Goal: Transaction & Acquisition: Purchase product/service

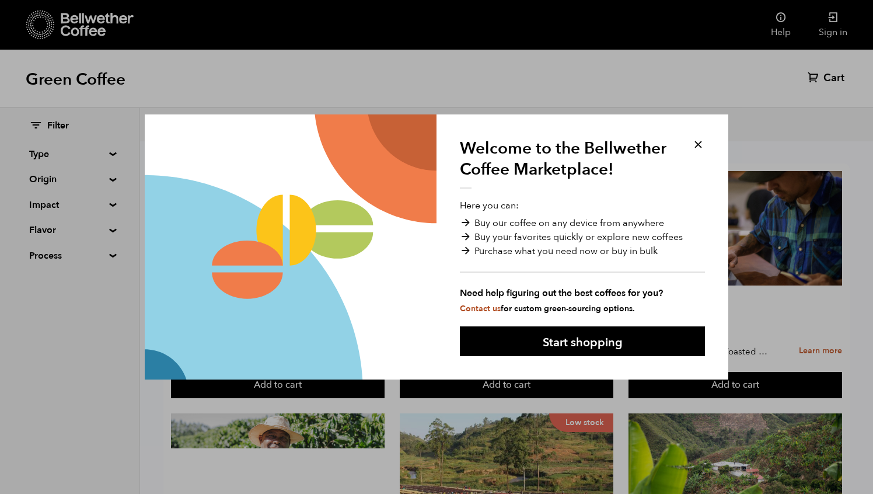
click at [697, 144] on button at bounding box center [697, 144] width 13 height 13
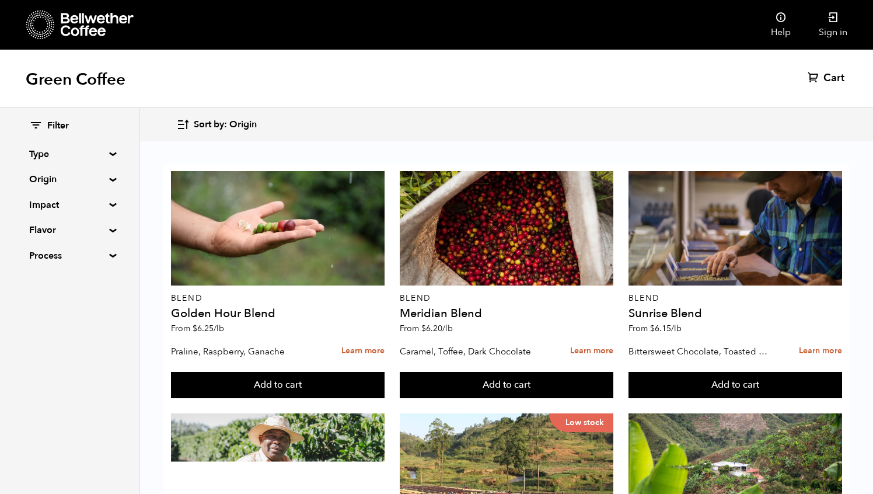
click at [107, 155] on summary "Type" at bounding box center [69, 154] width 81 height 14
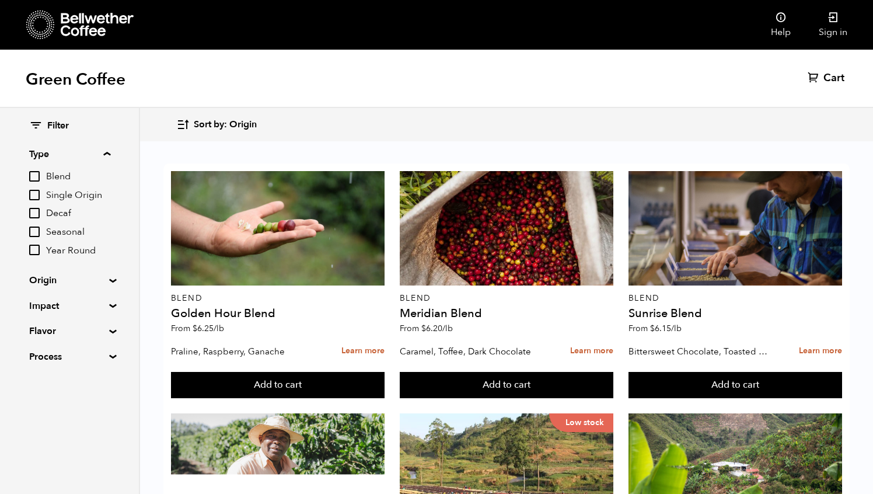
click at [36, 211] on input "Decaf" at bounding box center [34, 213] width 11 height 11
checkbox input "true"
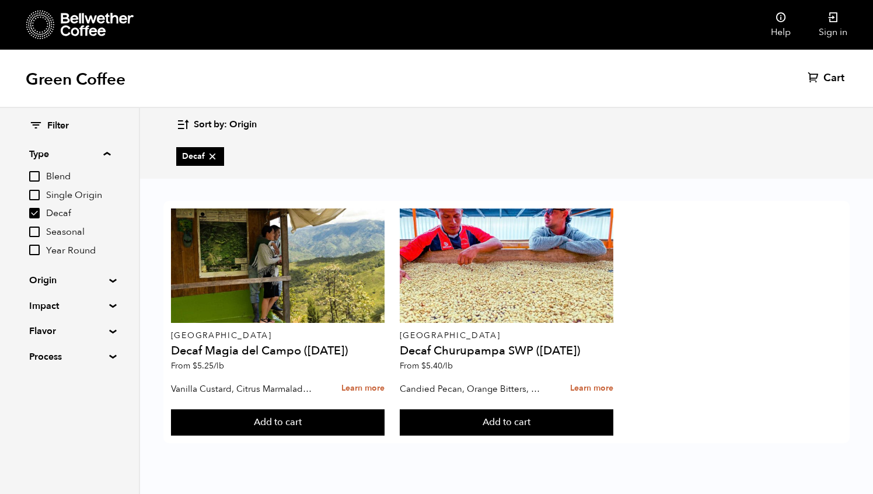
click at [144, 259] on div "Colombia Decaf Magia del Campo (MAR 25) From $ 5.25 /lb Vanilla Custard, Citrus…" at bounding box center [506, 326] width 733 height 292
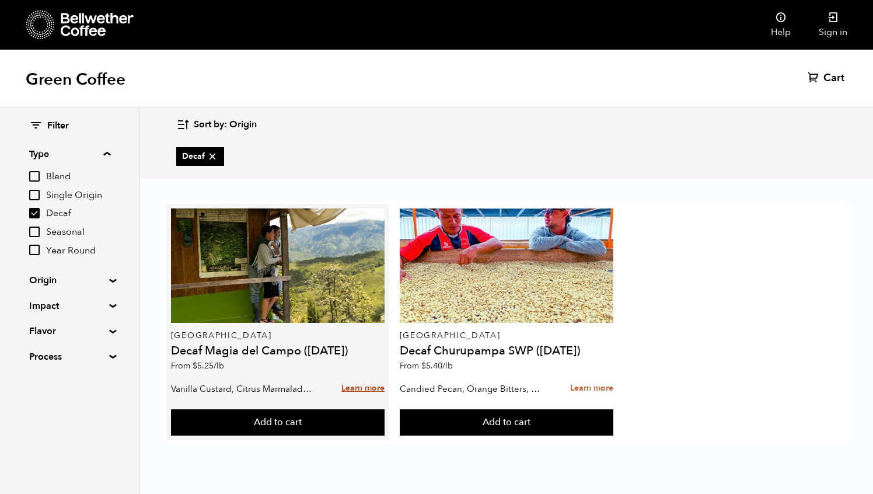
click at [368, 391] on link "Learn more" at bounding box center [362, 388] width 43 height 25
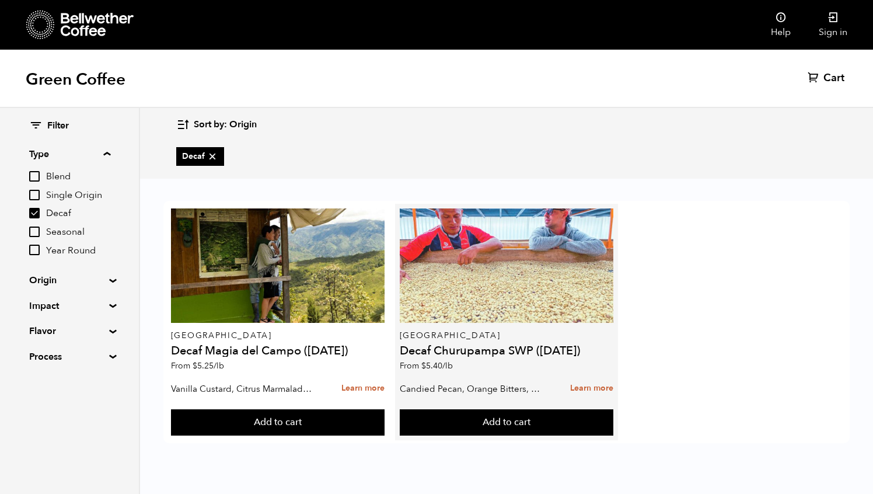
click at [478, 291] on div at bounding box center [507, 265] width 214 height 114
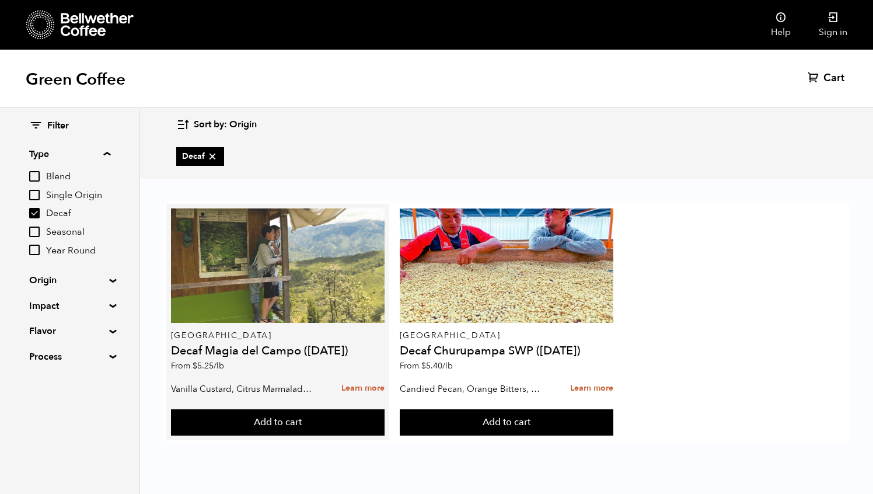
click at [274, 266] on div at bounding box center [278, 265] width 214 height 114
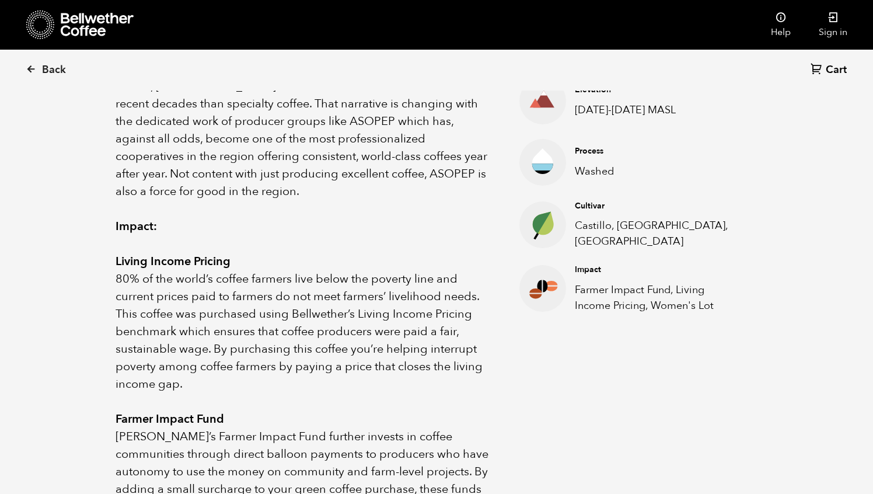
scroll to position [427, 0]
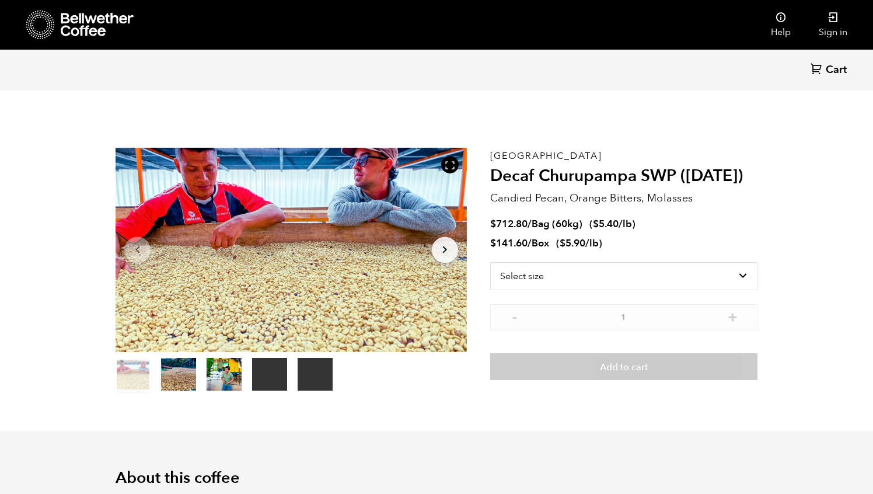
scroll to position [508, 621]
click at [236, 378] on button "item 2" at bounding box center [224, 376] width 35 height 33
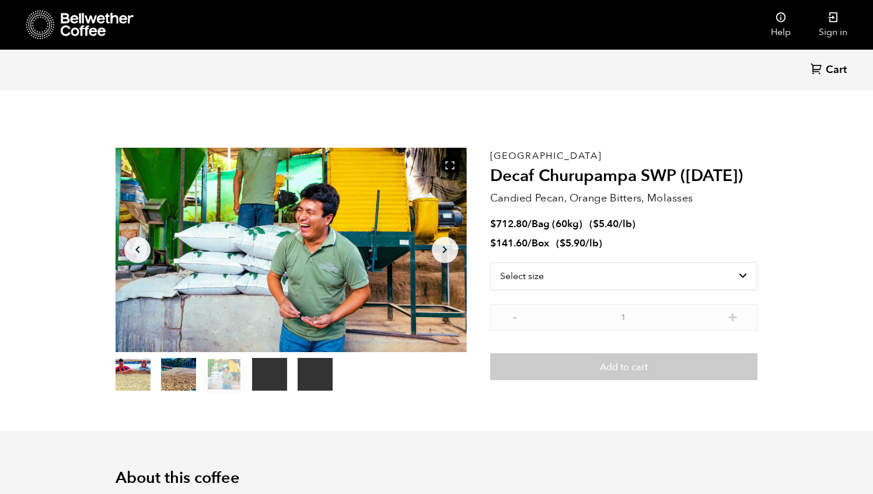
click at [258, 370] on button "item 3" at bounding box center [269, 376] width 35 height 33
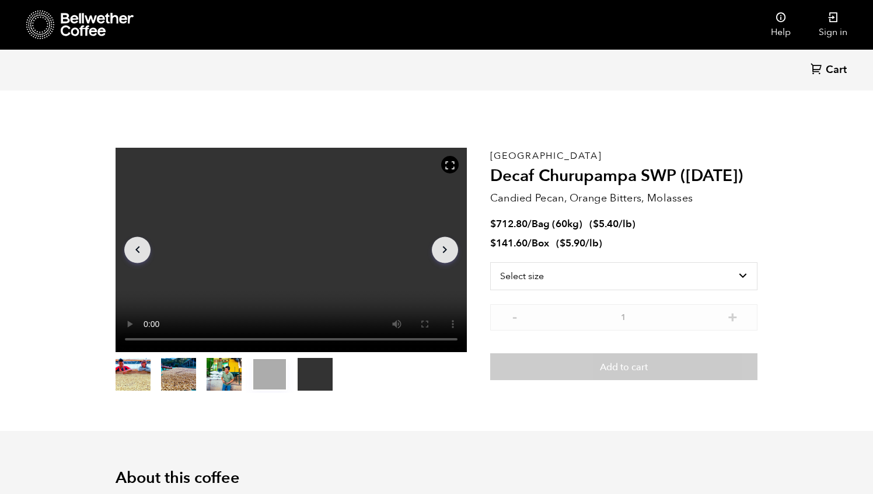
click at [302, 366] on button "item 4" at bounding box center [315, 376] width 35 height 33
click at [137, 371] on button "item 0" at bounding box center [133, 376] width 35 height 33
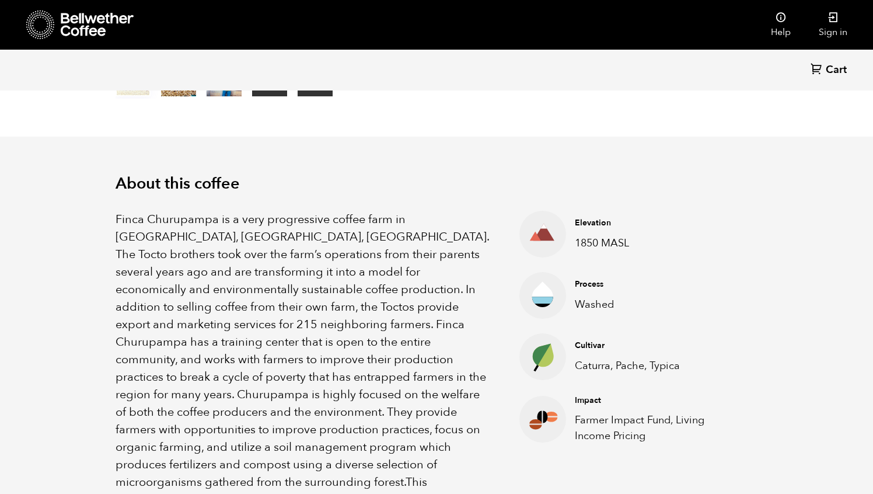
scroll to position [0, 0]
